Goal: Task Accomplishment & Management: Use online tool/utility

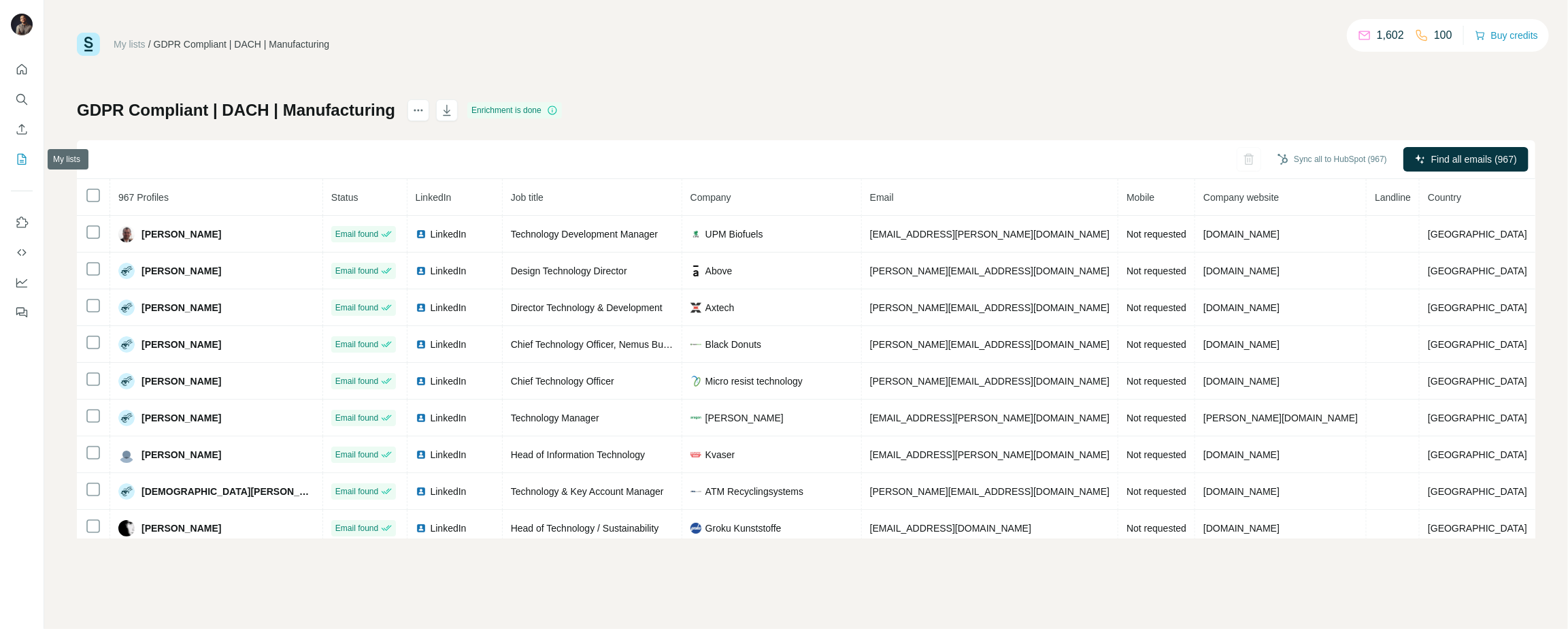
click at [18, 164] on icon "My lists" at bounding box center [22, 159] width 9 height 11
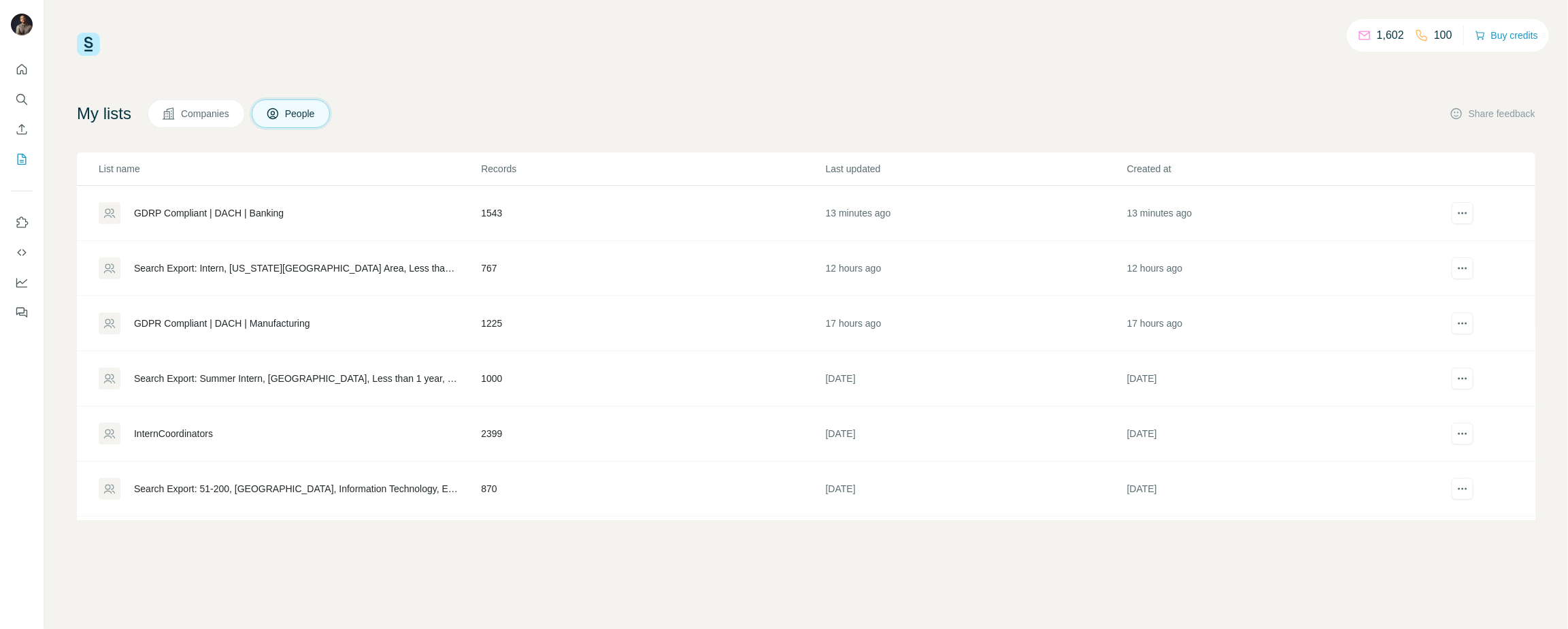
click at [244, 211] on div "GDRP Compliant | DACH | Banking" at bounding box center [209, 213] width 150 height 14
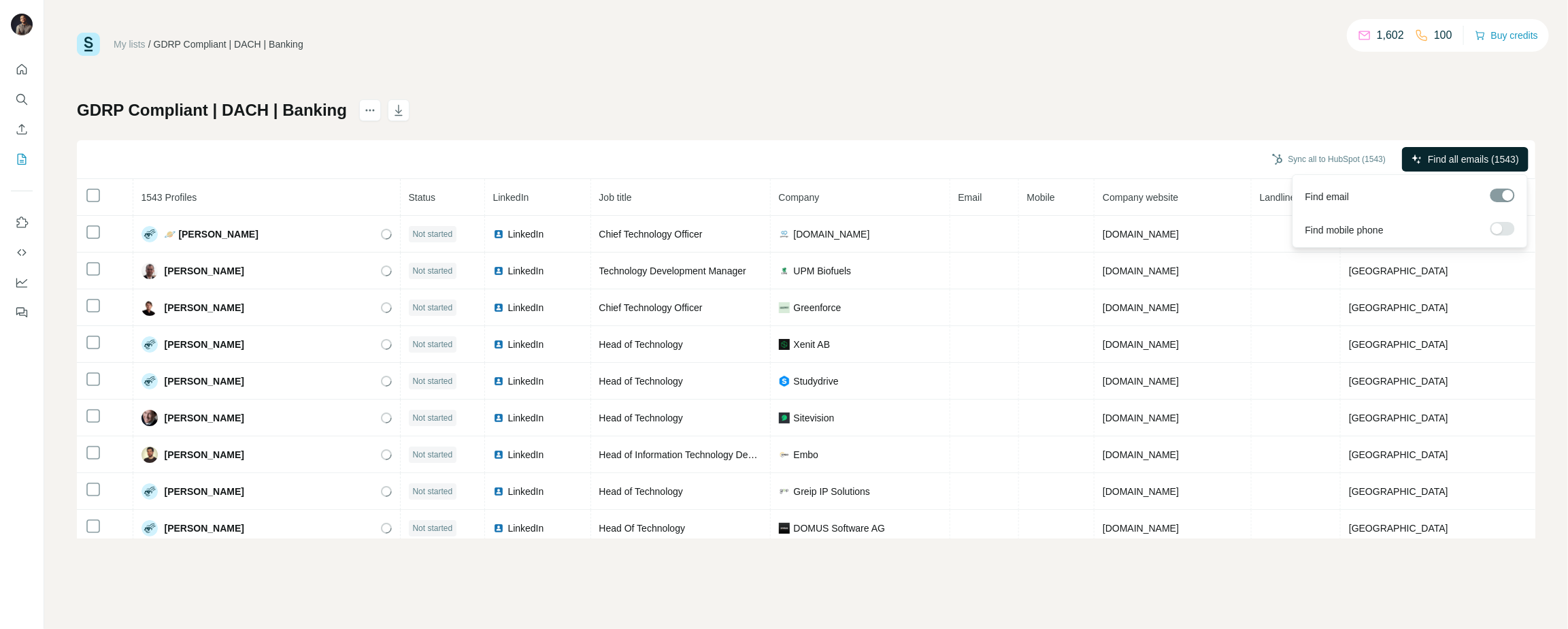
click at [1475, 156] on span "Find all emails (1543)" at bounding box center [1473, 159] width 91 height 14
